Goal: Find specific page/section: Find specific page/section

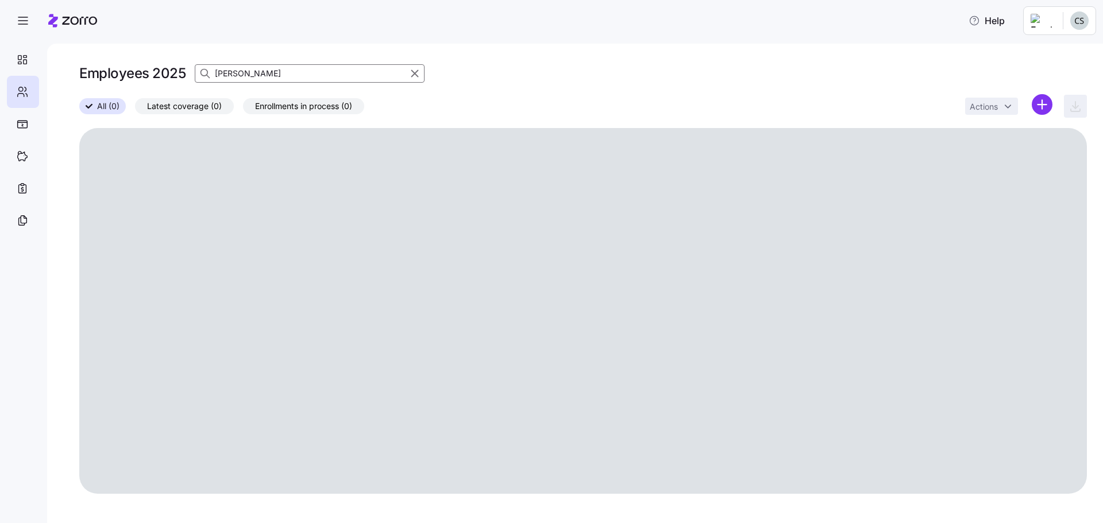
click at [416, 77] on icon "button" at bounding box center [414, 74] width 13 height 14
click at [416, 74] on div "Employees 2025" at bounding box center [582, 73] width 1007 height 23
click at [204, 72] on icon "button" at bounding box center [205, 73] width 11 height 11
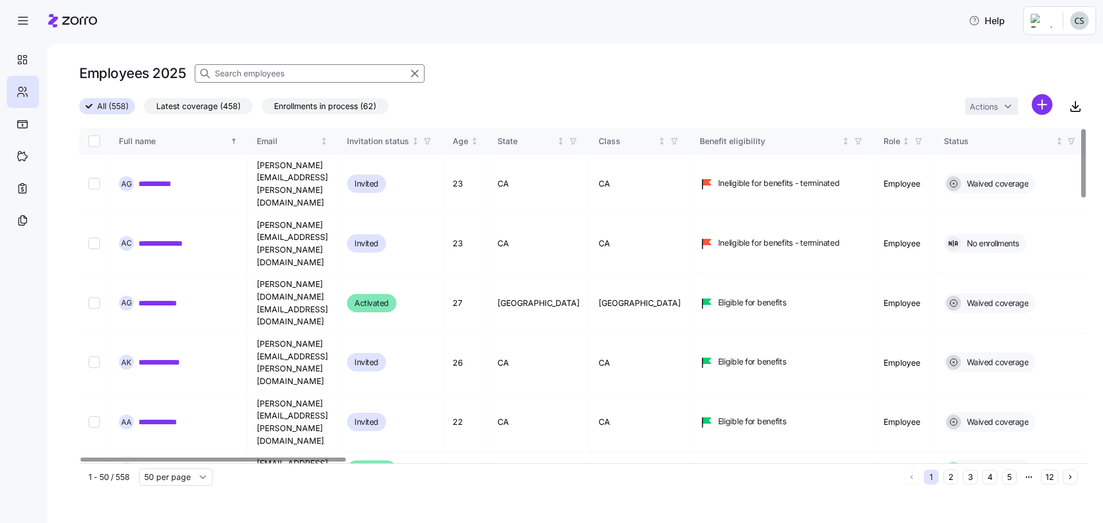
click at [303, 80] on input at bounding box center [310, 73] width 230 height 18
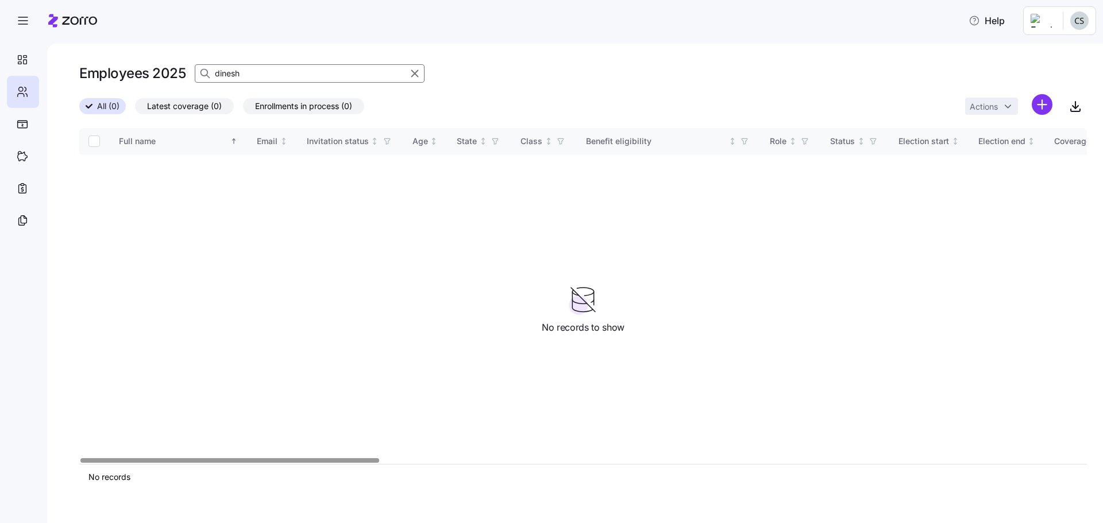
type input "dinesh"
click at [242, 80] on input "dinesh" at bounding box center [310, 73] width 230 height 18
click at [242, 74] on input "dinesh" at bounding box center [310, 73] width 230 height 18
click at [206, 72] on icon at bounding box center [204, 73] width 11 height 11
click at [277, 69] on input "dinesh" at bounding box center [310, 73] width 230 height 18
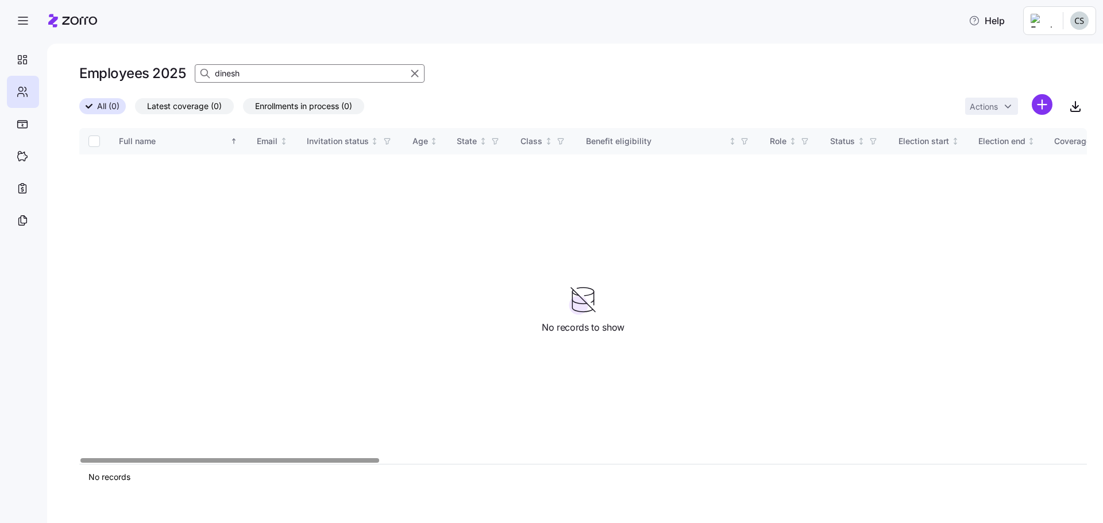
click at [244, 78] on input "dinesh" at bounding box center [310, 73] width 230 height 18
click at [258, 70] on input "dinesh" at bounding box center [310, 73] width 230 height 18
click at [411, 72] on icon "button" at bounding box center [414, 74] width 13 height 14
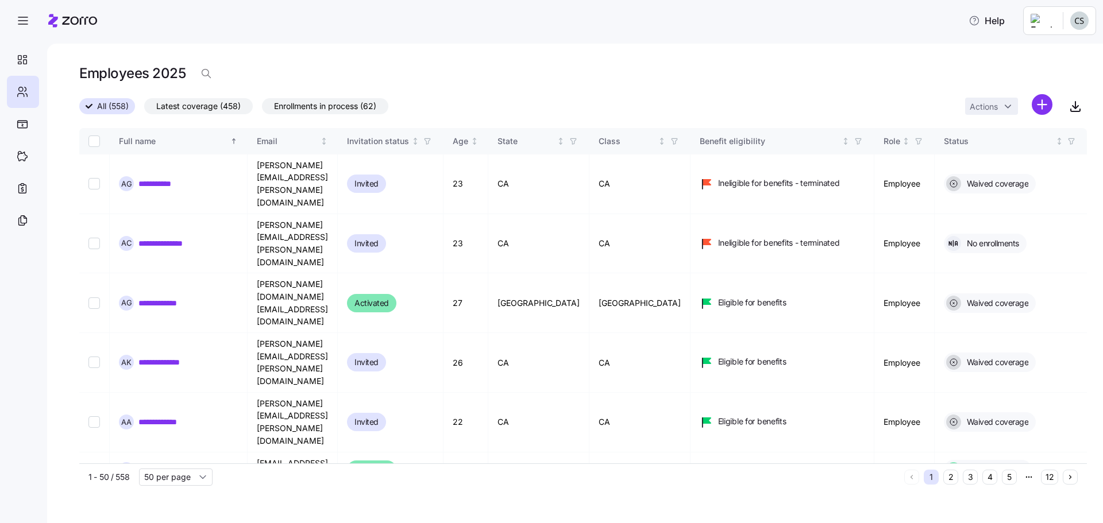
click at [410, 69] on div "Employees 2025" at bounding box center [582, 73] width 1007 height 23
click at [208, 76] on icon "button" at bounding box center [209, 76] width 3 height 3
type input "goggi"
